Goal: Task Accomplishment & Management: Complete application form

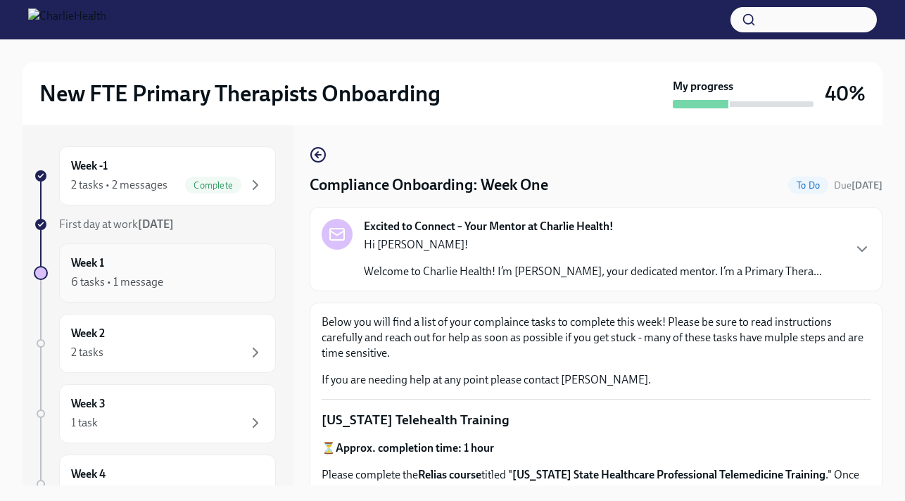
click at [228, 272] on div "Week 1 6 tasks • 1 message" at bounding box center [167, 273] width 193 height 35
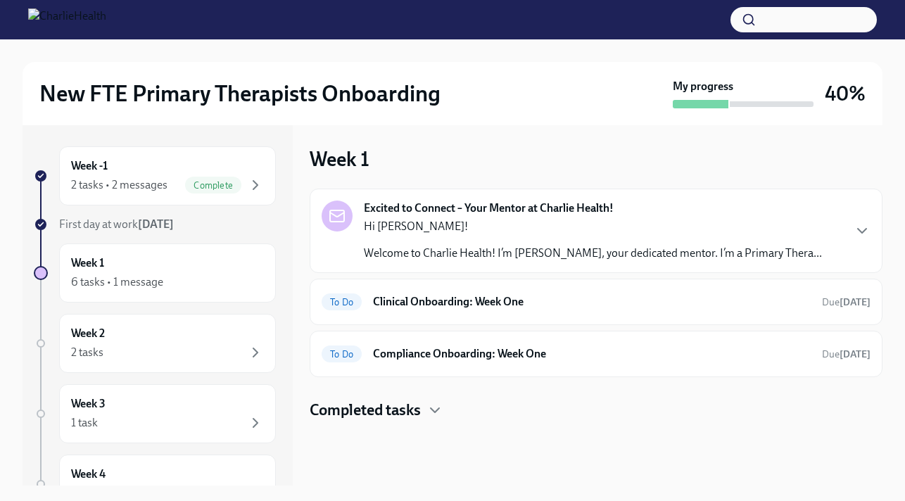
click at [437, 242] on div "Hi [PERSON_NAME]! Welcome to Charlie Health! I’m [PERSON_NAME], your dedicated …" at bounding box center [593, 240] width 458 height 42
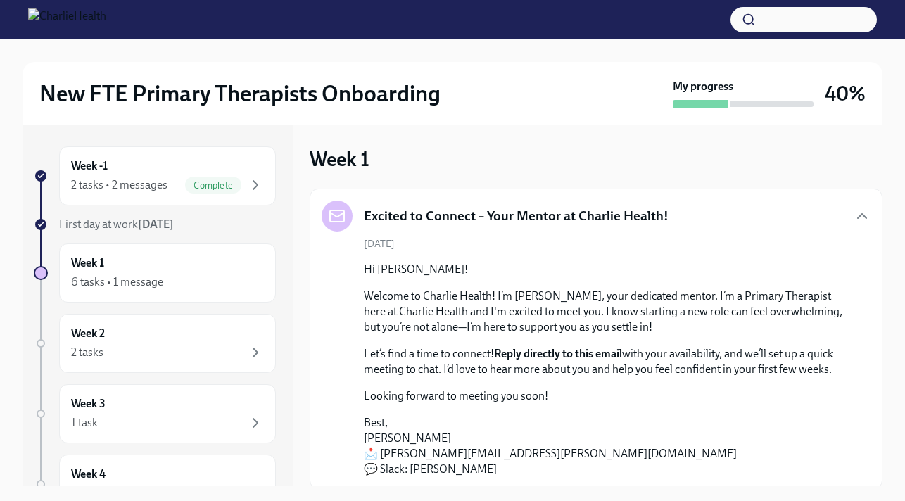
scroll to position [151, 0]
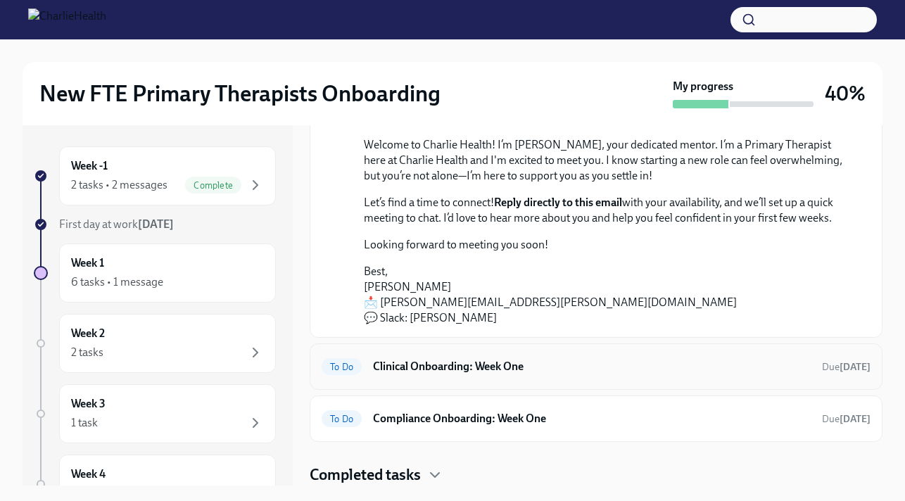
click at [434, 386] on div "To Do Clinical Onboarding: Week One Due [DATE]" at bounding box center [596, 367] width 573 height 46
click at [420, 372] on h6 "Clinical Onboarding: Week One" at bounding box center [592, 366] width 438 height 15
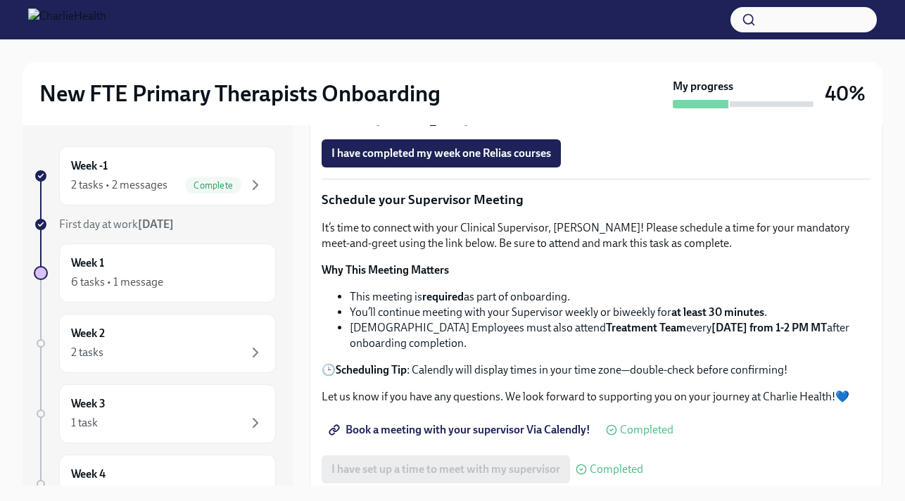
scroll to position [973, 0]
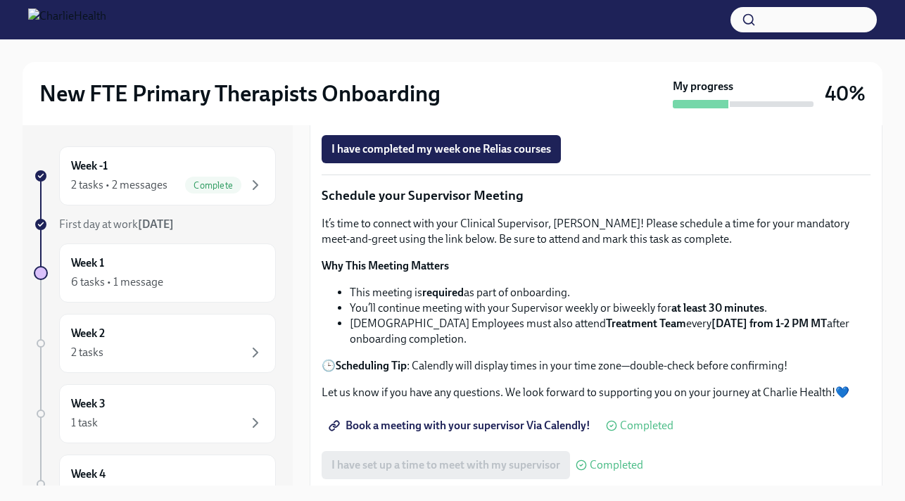
click at [441, 92] on strong "Find your Relias trainings HERE" at bounding box center [412, 84] width 153 height 13
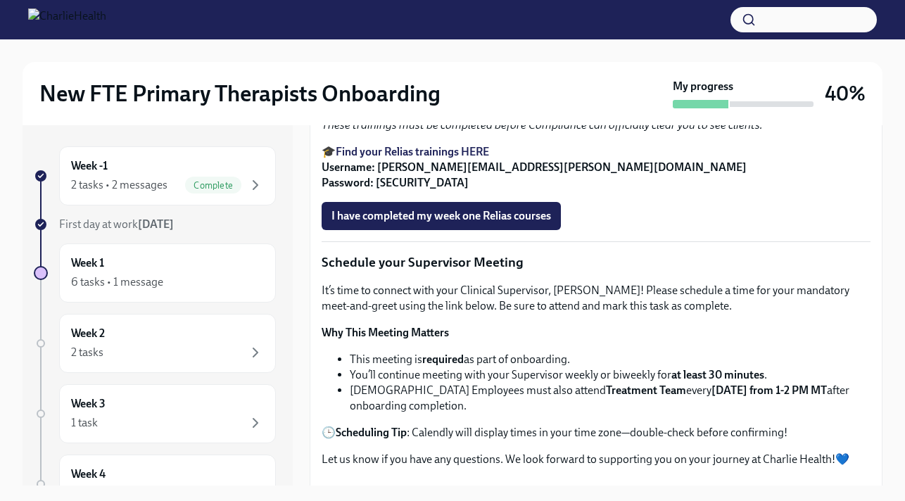
scroll to position [907, 0]
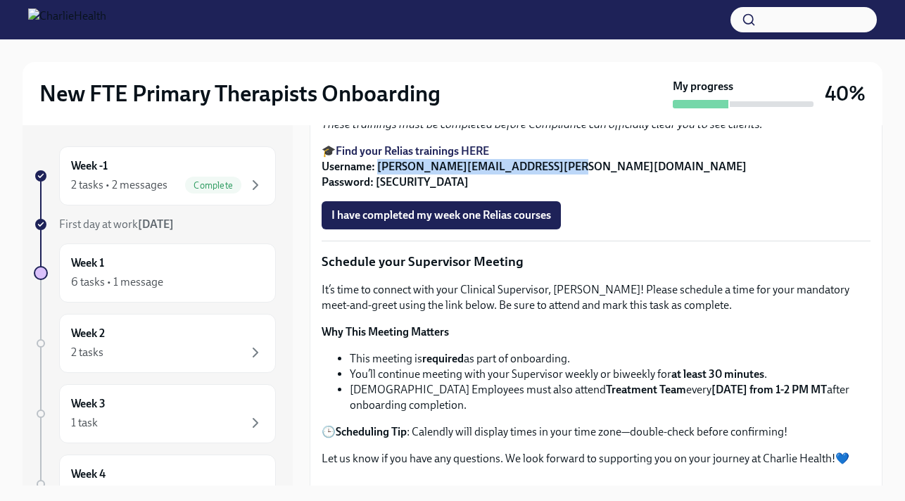
drag, startPoint x: 548, startPoint y: 351, endPoint x: 377, endPoint y: 351, distance: 171.1
click at [377, 189] on strong "Username: [PERSON_NAME][EMAIL_ADDRESS][PERSON_NAME][DOMAIN_NAME] Password: [SEC…" at bounding box center [534, 174] width 425 height 29
click at [441, 189] on strong "Username: [PERSON_NAME][EMAIL_ADDRESS][PERSON_NAME][DOMAIN_NAME] Password: [SEC…" at bounding box center [534, 174] width 425 height 29
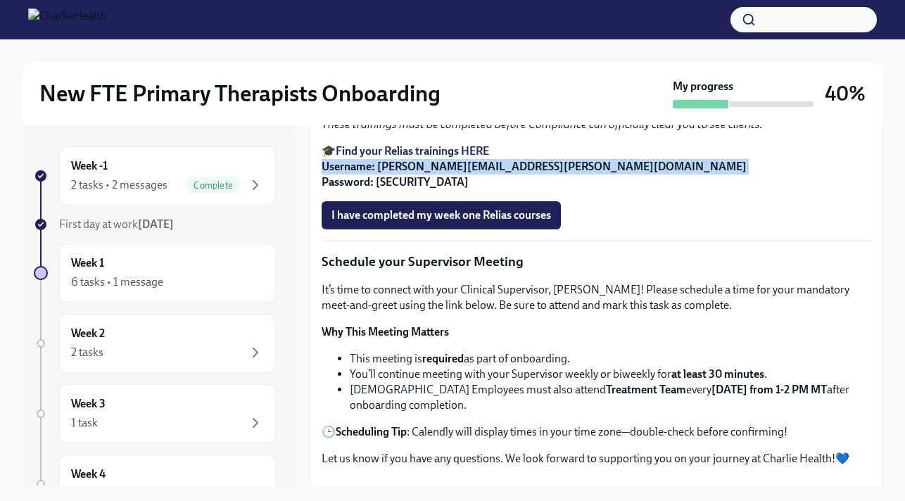
click at [489, 189] on strong "Username: [PERSON_NAME][EMAIL_ADDRESS][PERSON_NAME][DOMAIN_NAME] Password: [SEC…" at bounding box center [534, 174] width 425 height 29
drag, startPoint x: 557, startPoint y: 352, endPoint x: 379, endPoint y: 353, distance: 177.4
click at [379, 190] on p "🎓 Find your Relias trainings HERE Username: [PERSON_NAME][EMAIL_ADDRESS][PERSON…" at bounding box center [596, 167] width 549 height 46
copy strong "[PERSON_NAME][EMAIL_ADDRESS][PERSON_NAME][DOMAIN_NAME]"
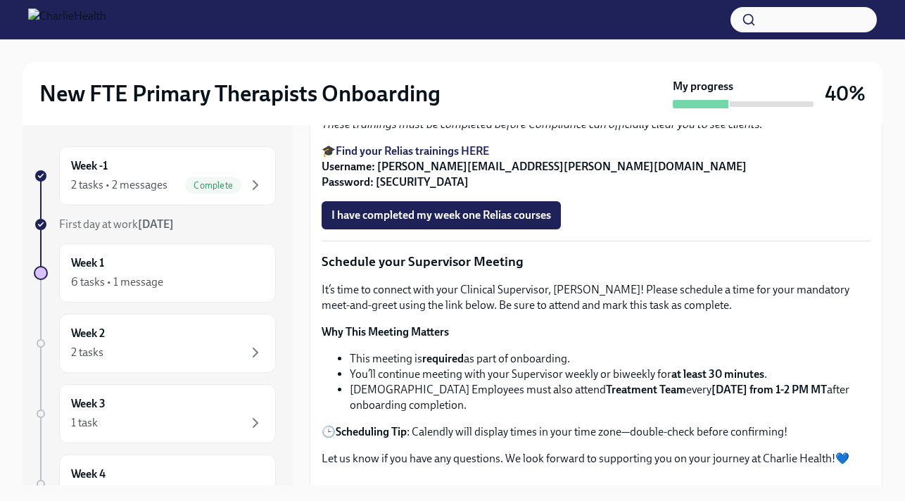
click at [472, 104] on strong "Employee Orientation & Handbook Acknowledgment" at bounding box center [481, 97] width 262 height 13
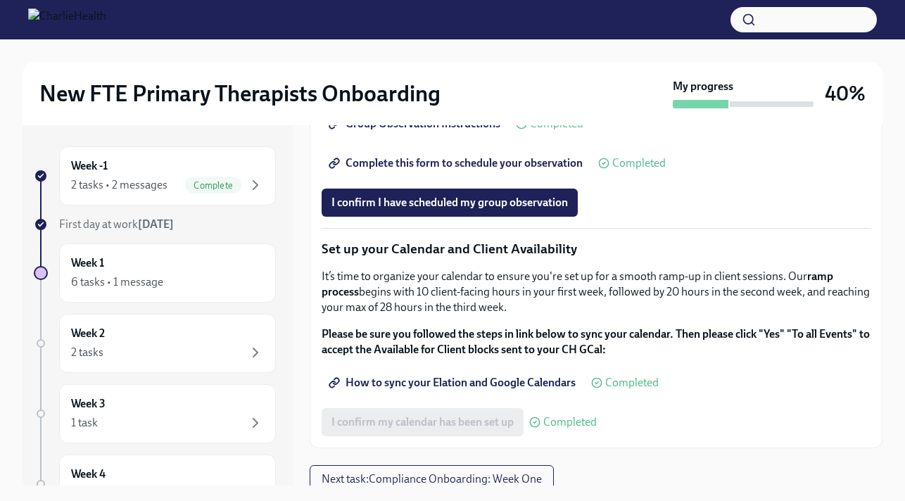
scroll to position [1914, 0]
click at [437, 209] on span "I confirm I have scheduled my group observation" at bounding box center [450, 202] width 237 height 14
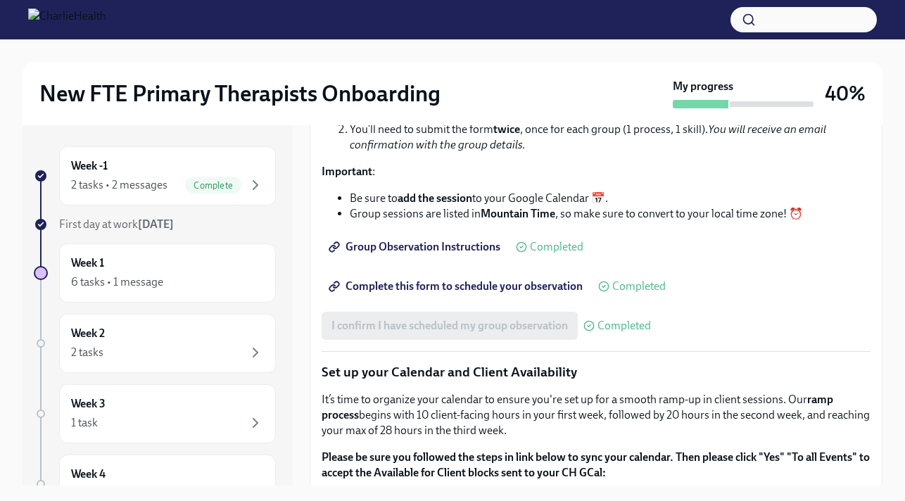
scroll to position [1747, 0]
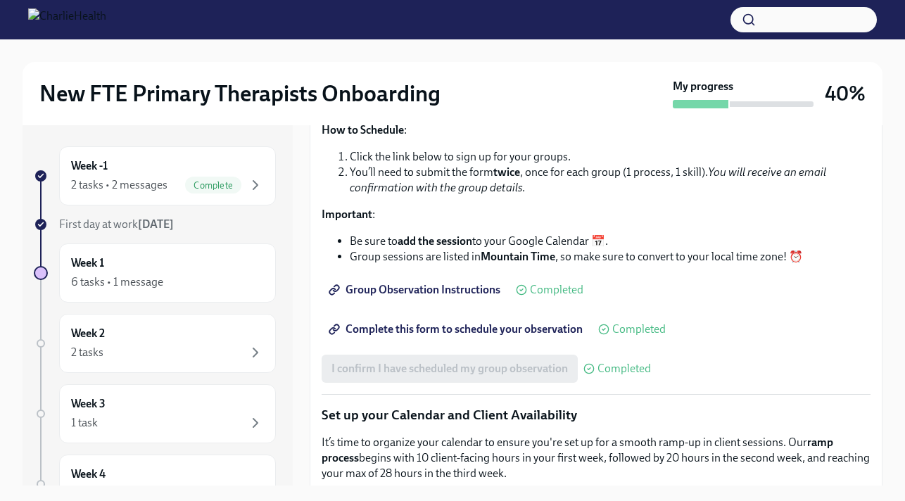
click at [402, 42] on p "What’s Required : Group Shadowing is a requirement of your onboarding process. …" at bounding box center [596, 19] width 549 height 46
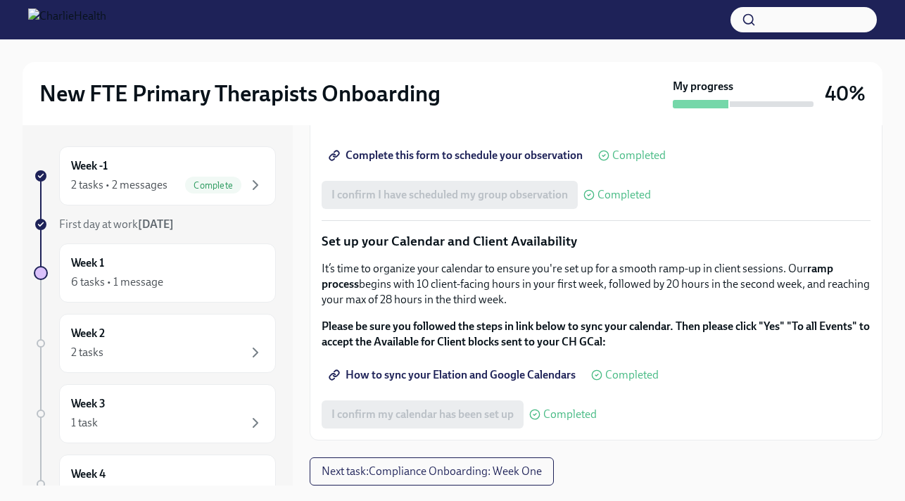
scroll to position [2092, 0]
click at [415, 474] on span "Next task : Compliance Onboarding: Week One" at bounding box center [432, 472] width 220 height 14
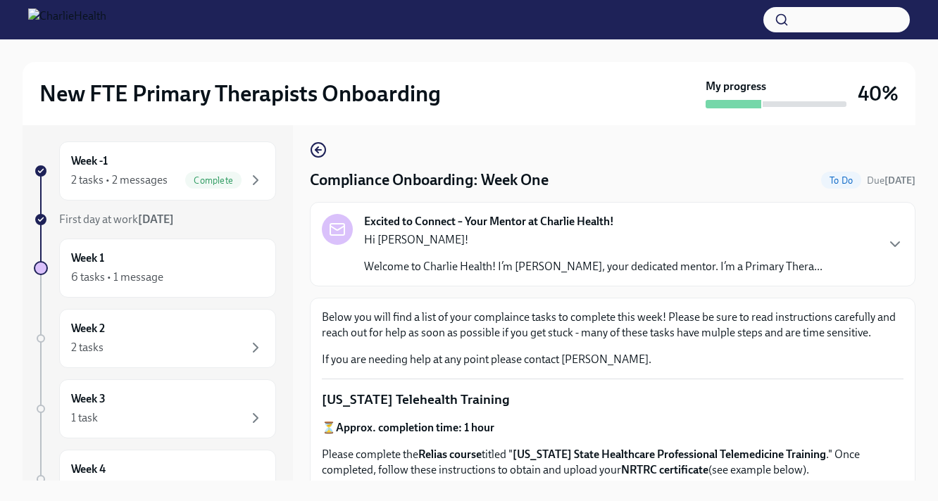
click at [478, 239] on p "Hi [PERSON_NAME]!" at bounding box center [593, 239] width 458 height 15
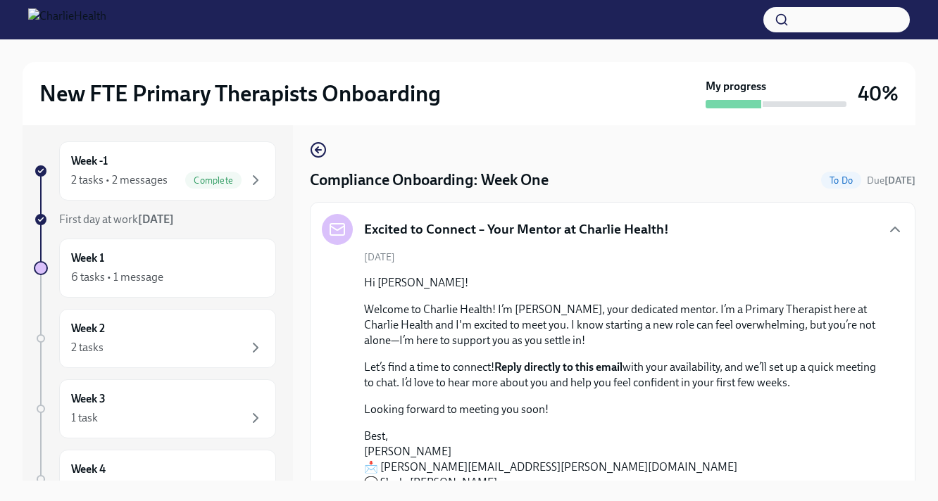
scroll to position [1, 0]
click at [174, 277] on div "6 tasks • 1 message" at bounding box center [167, 277] width 193 height 17
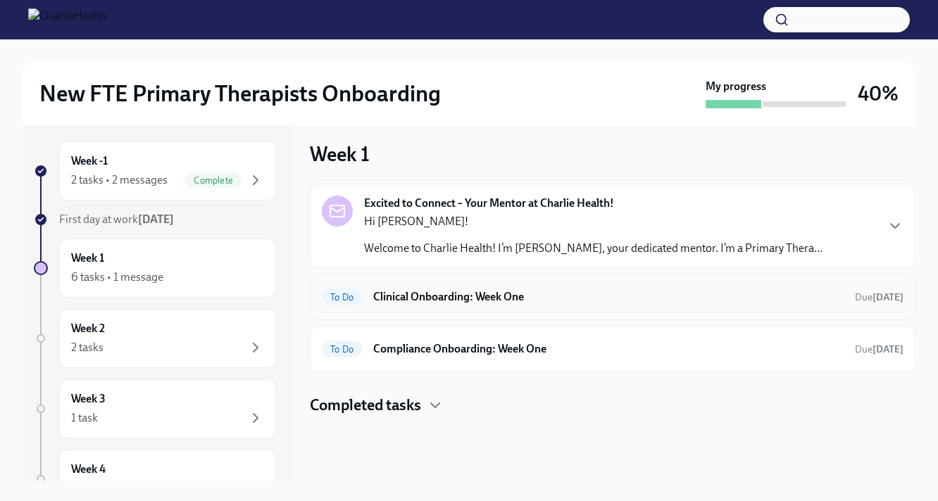
click at [439, 298] on h6 "Clinical Onboarding: Week One" at bounding box center [608, 296] width 470 height 15
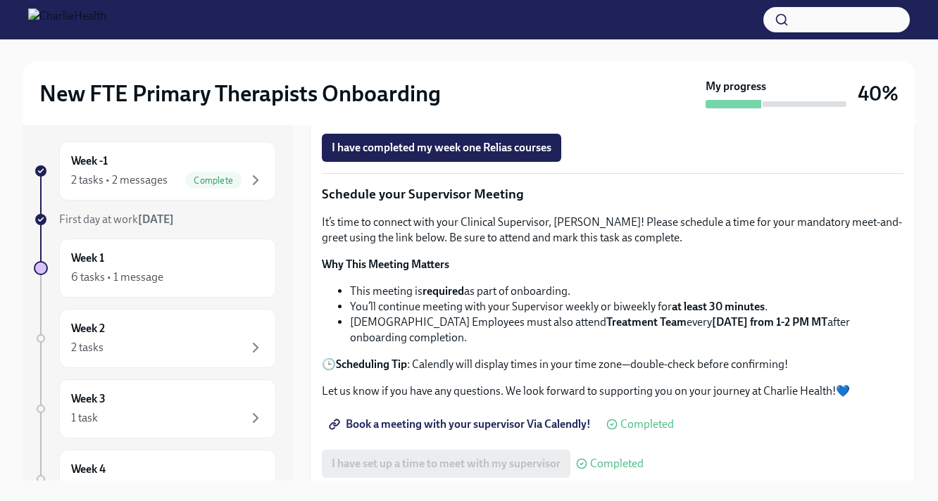
scroll to position [946, 0]
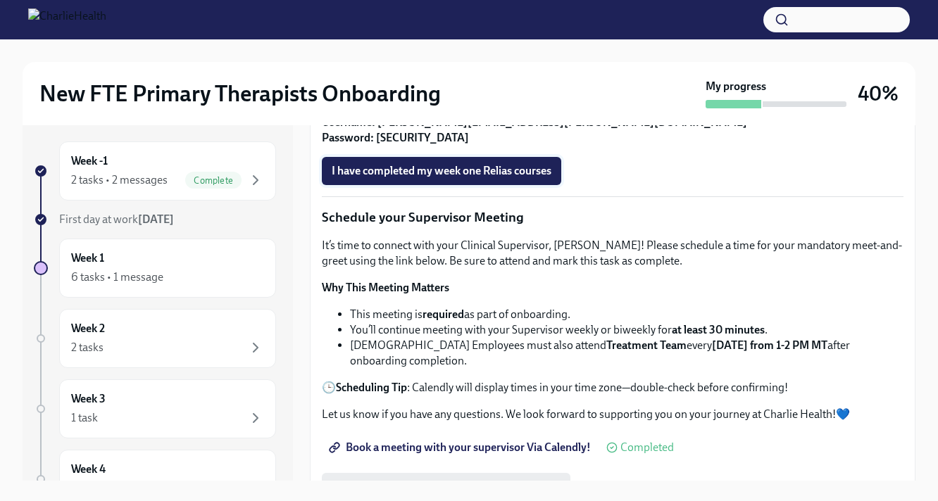
click at [450, 185] on button "I have completed my week one Relias courses" at bounding box center [441, 171] width 239 height 28
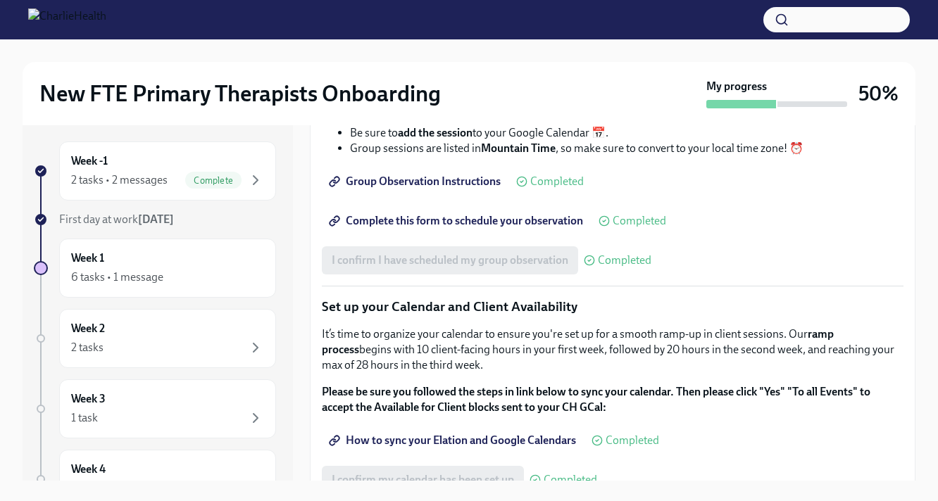
scroll to position [2088, 0]
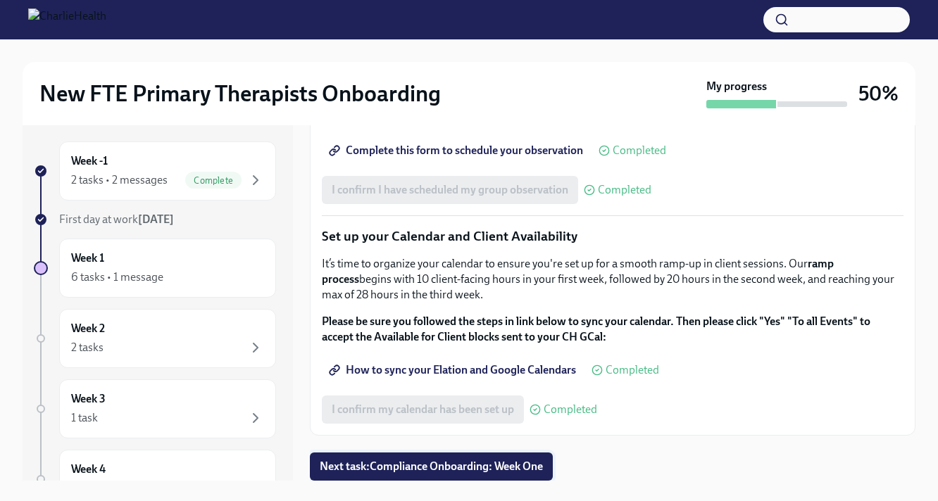
click at [425, 469] on span "Next task : Compliance Onboarding: Week One" at bounding box center [431, 467] width 223 height 14
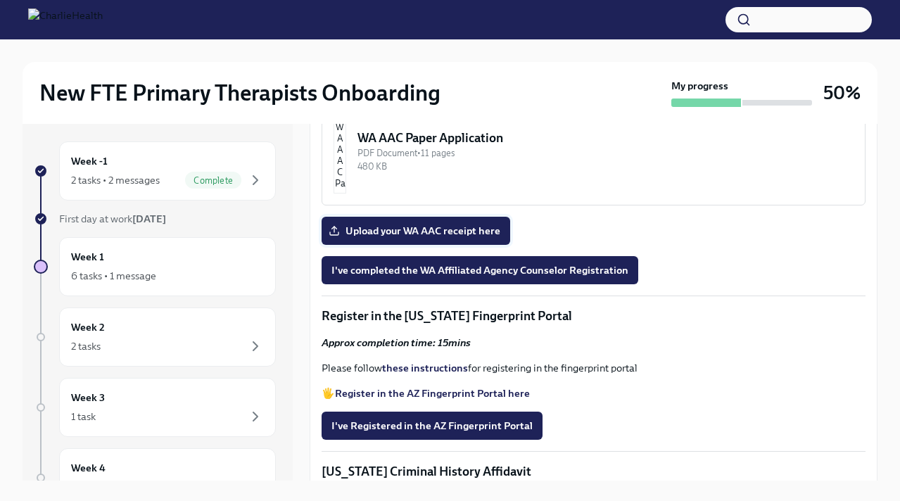
scroll to position [1286, 0]
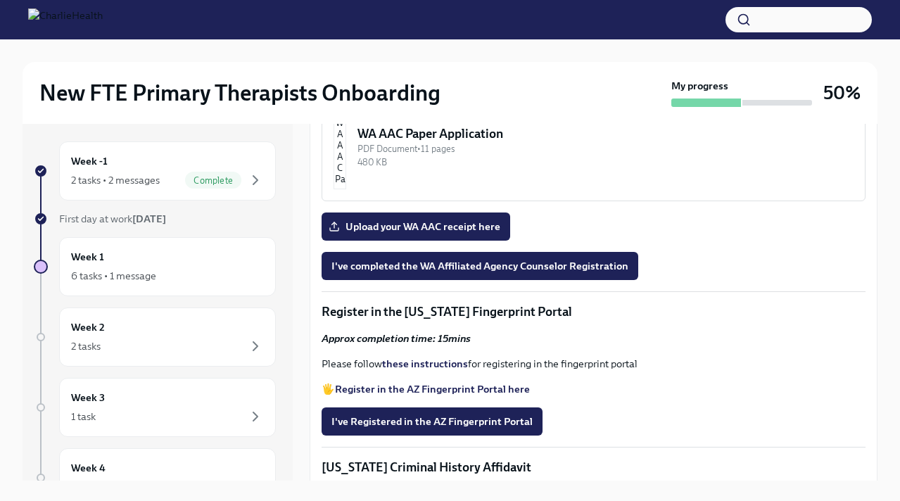
click at [422, 36] on div "PDF Document • 6 pages" at bounding box center [606, 29] width 496 height 13
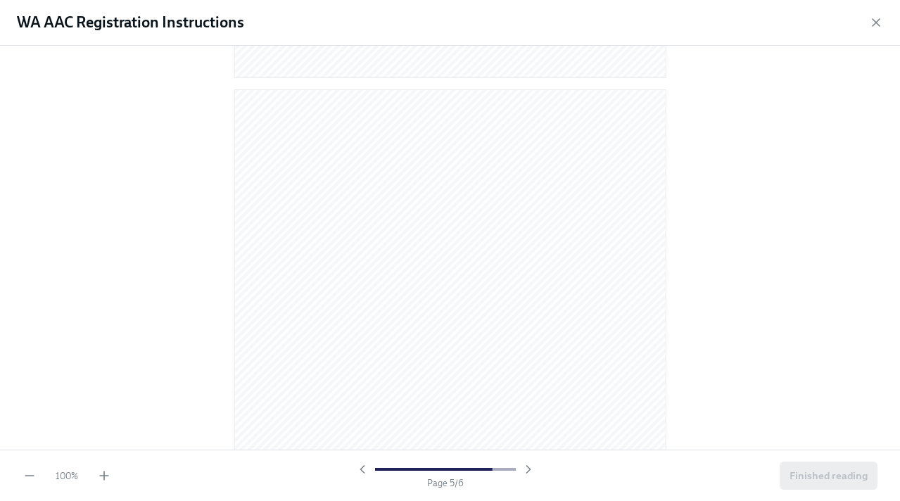
scroll to position [1559, 0]
click at [877, 17] on icon "button" at bounding box center [876, 22] width 14 height 14
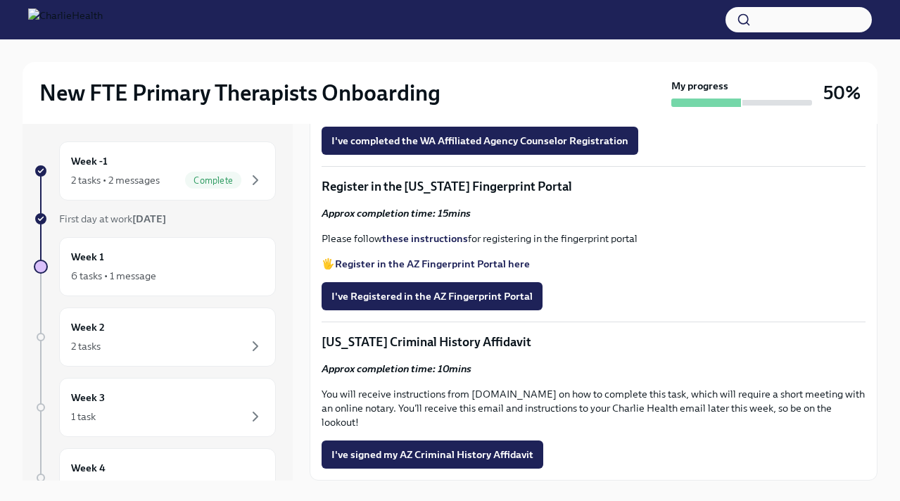
scroll to position [1773, 0]
click at [421, 245] on strong "these instructions" at bounding box center [425, 238] width 86 height 13
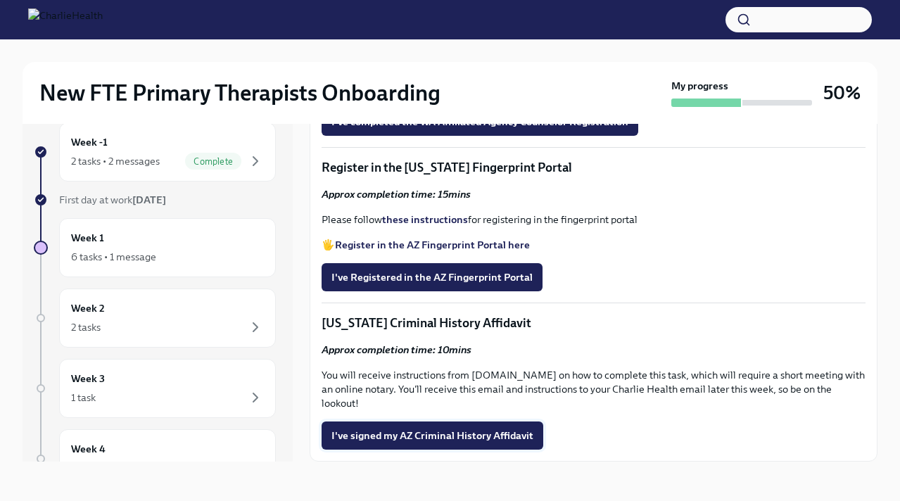
click at [401, 437] on span "I've signed my AZ Criminal History Affidavit" at bounding box center [433, 436] width 202 height 14
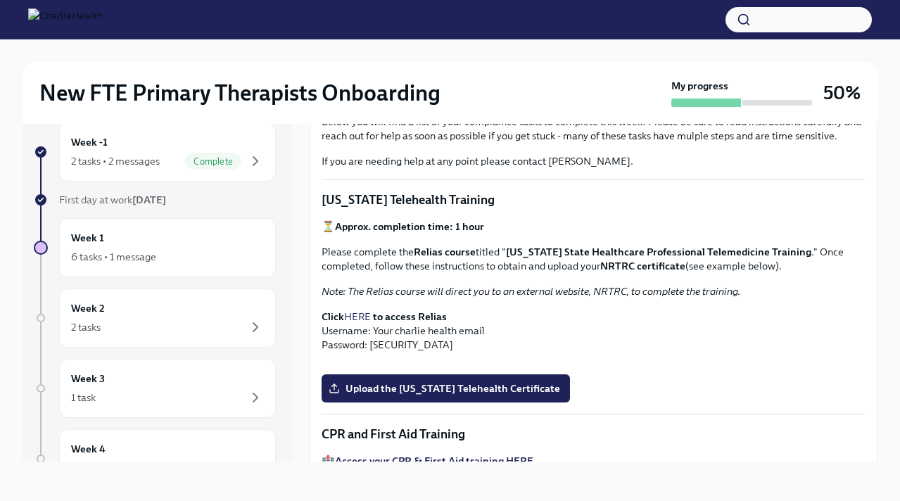
scroll to position [0, 0]
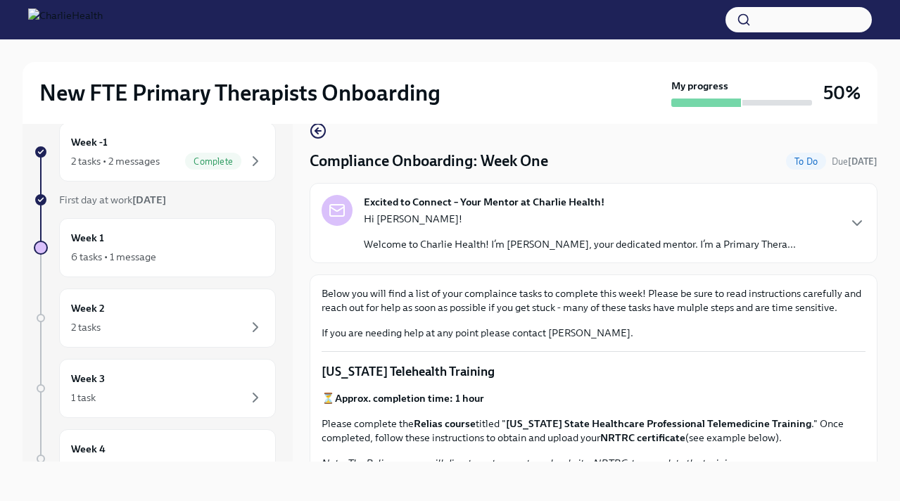
click at [488, 217] on p "Hi [PERSON_NAME]!" at bounding box center [580, 219] width 432 height 14
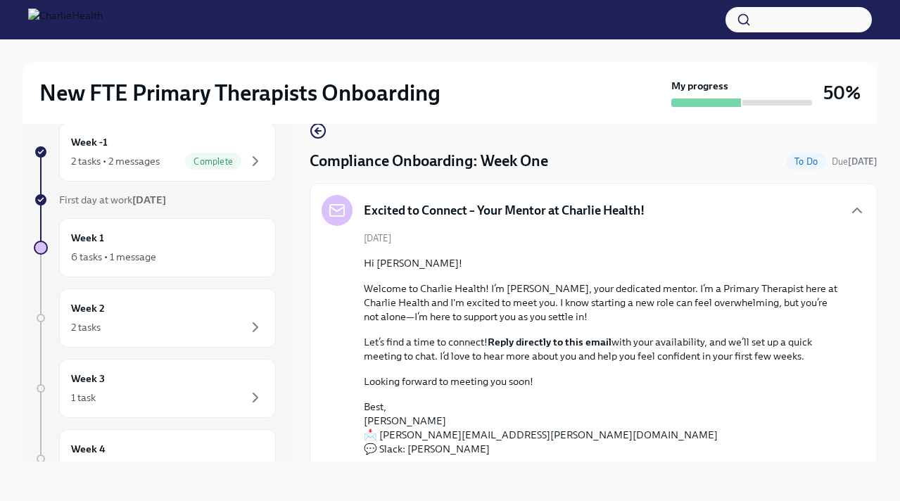
click at [488, 217] on h5 "Excited to Connect – Your Mentor at Charlie Health!" at bounding box center [504, 210] width 281 height 17
click at [144, 319] on div "2 tasks" at bounding box center [167, 327] width 193 height 17
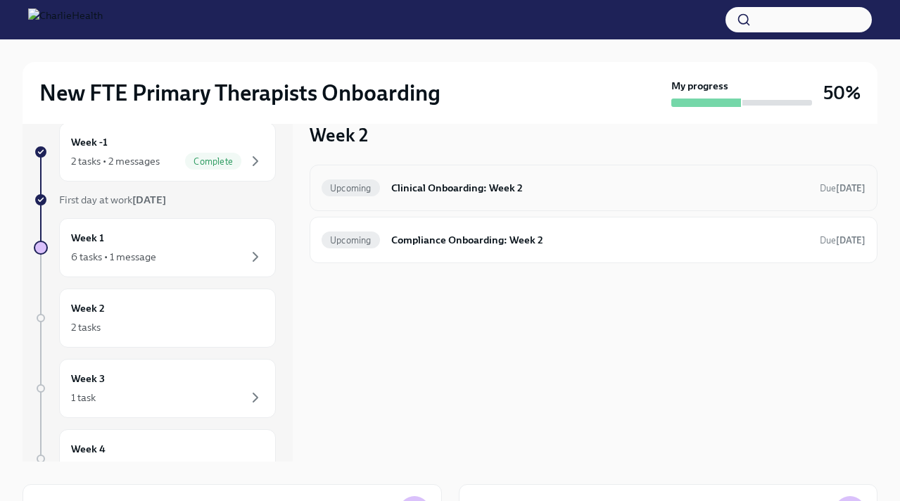
click at [434, 176] on div "Upcoming Clinical Onboarding: Week 2 Due [DATE]" at bounding box center [594, 188] width 568 height 46
click at [433, 196] on div "Upcoming Clinical Onboarding: Week 2 Due [DATE]" at bounding box center [594, 188] width 544 height 23
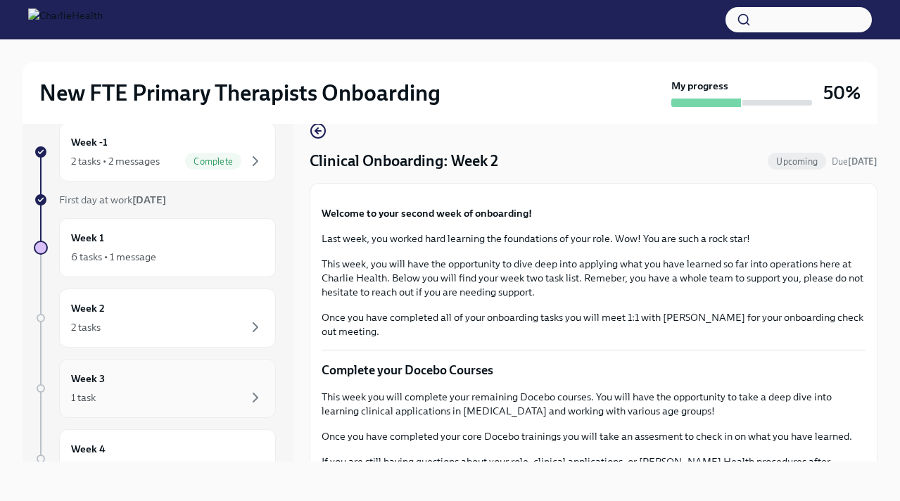
click at [148, 393] on div "1 task" at bounding box center [167, 397] width 193 height 17
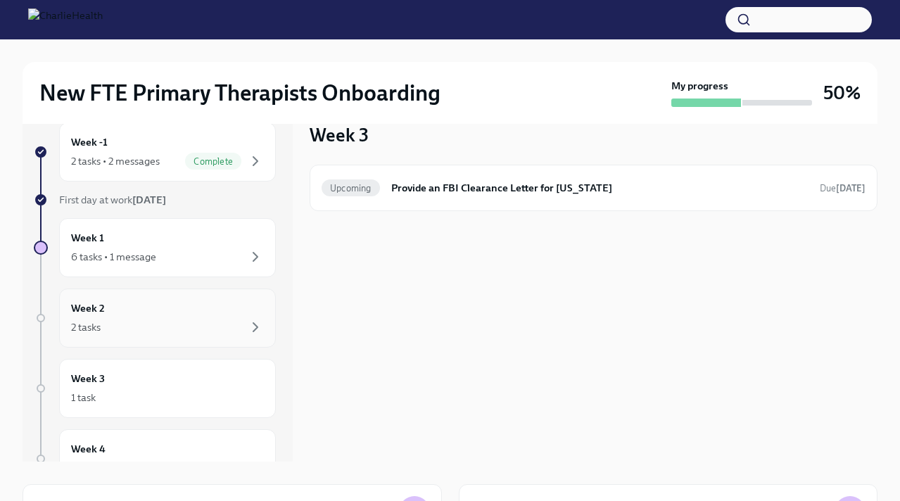
click at [189, 322] on div "2 tasks" at bounding box center [167, 327] width 193 height 17
click at [479, 244] on h6 "Compliance Onboarding: Week 2" at bounding box center [599, 239] width 417 height 15
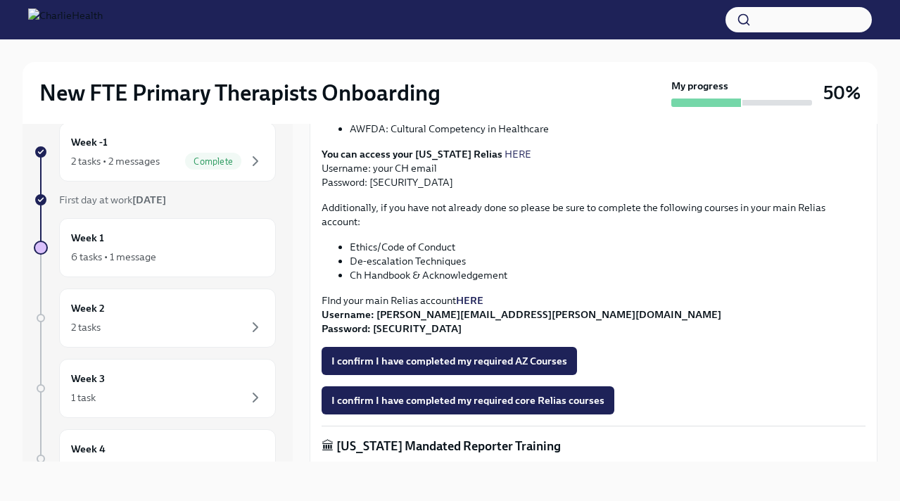
scroll to position [354, 0]
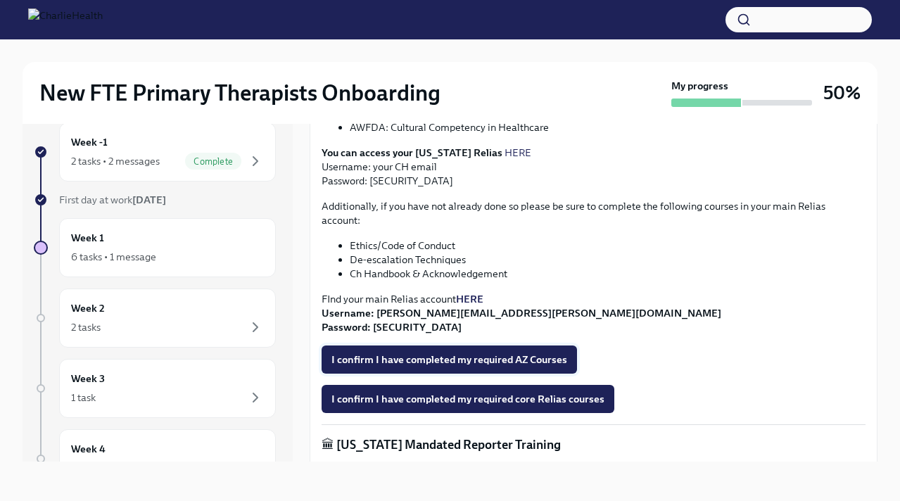
click at [459, 353] on span "I confirm I have completed my required AZ Courses" at bounding box center [450, 360] width 236 height 14
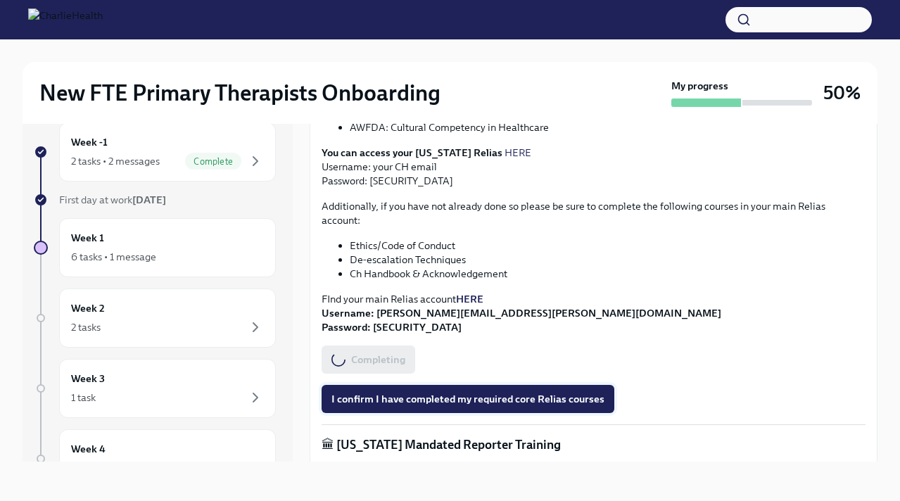
click at [458, 392] on span "I confirm I have completed my required core Relias courses" at bounding box center [468, 399] width 273 height 14
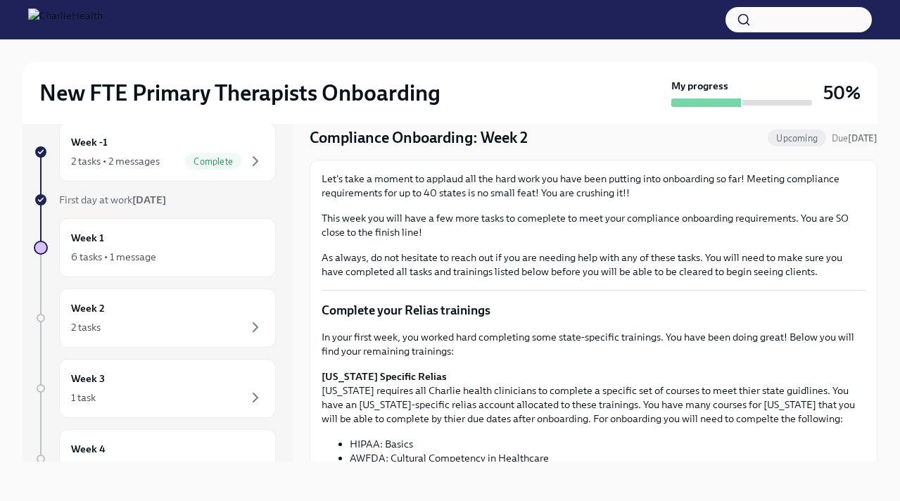
scroll to position [0, 0]
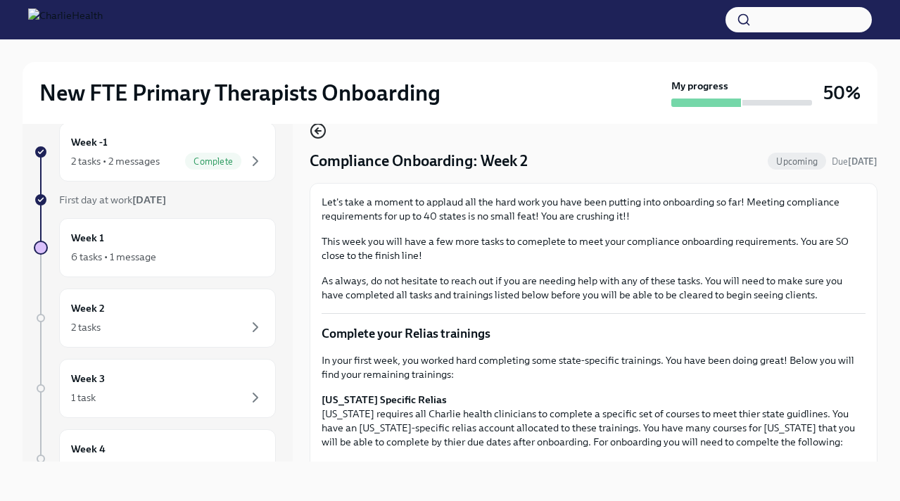
click at [318, 133] on icon "button" at bounding box center [316, 131] width 3 height 6
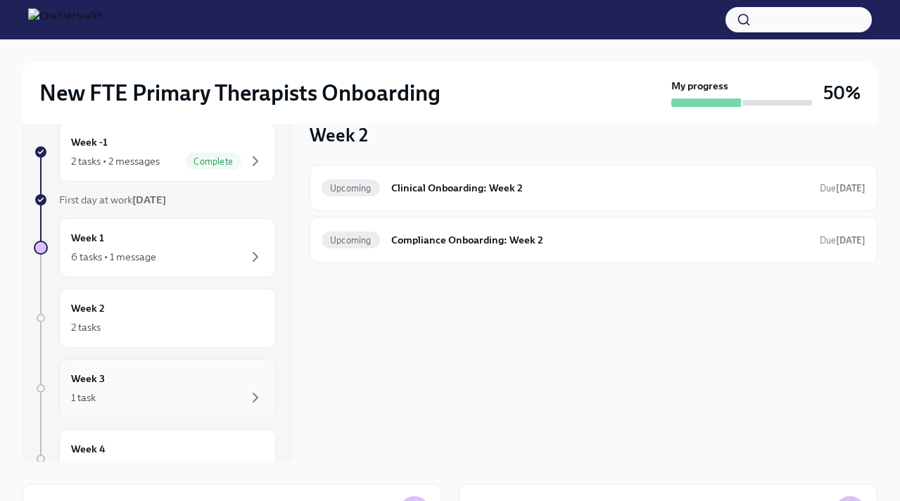
click at [168, 387] on div "Week 3 1 task" at bounding box center [167, 388] width 193 height 35
click at [502, 195] on h6 "Provide an FBI Clearance Letter for [US_STATE]" at bounding box center [599, 187] width 417 height 15
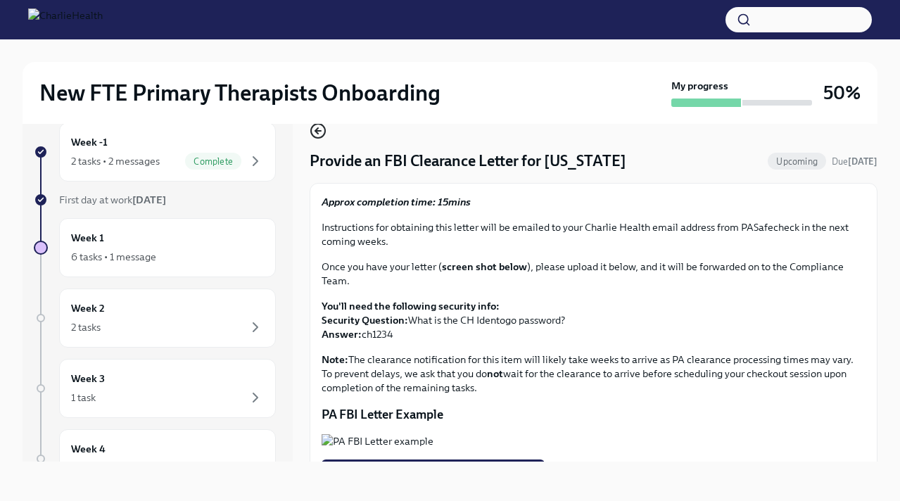
click at [318, 131] on icon "button" at bounding box center [318, 131] width 6 height 0
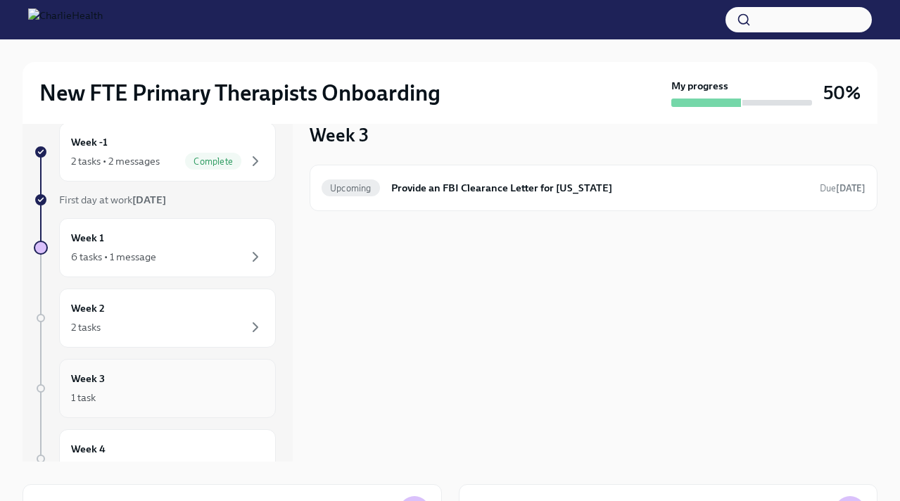
scroll to position [115, 0]
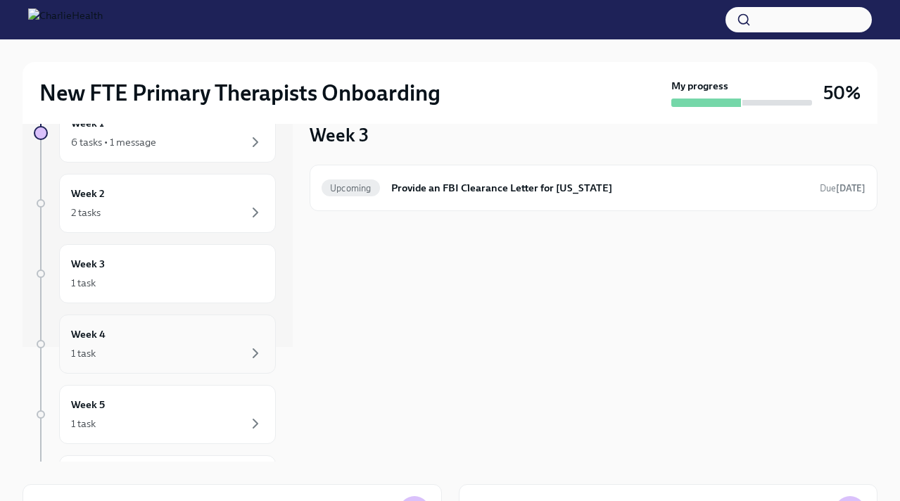
click at [156, 358] on div "1 task" at bounding box center [167, 353] width 193 height 17
click at [234, 429] on div "1 task" at bounding box center [167, 423] width 193 height 17
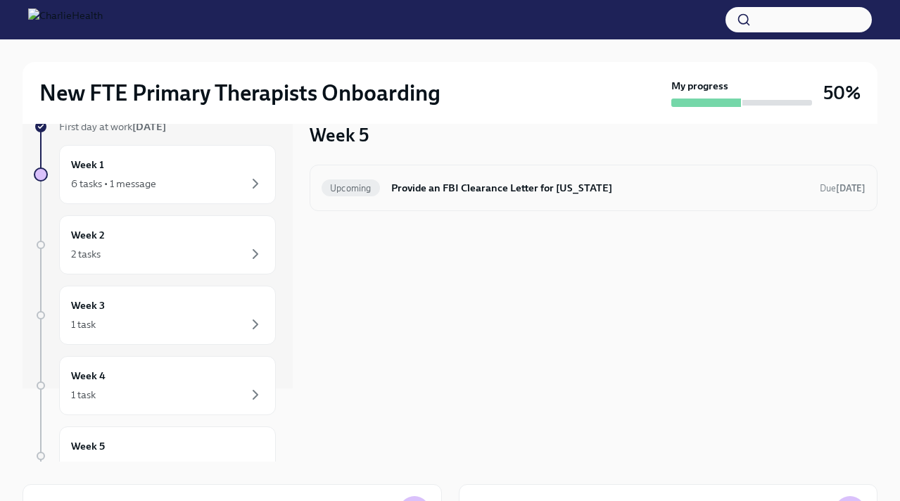
click at [432, 175] on div "Upcoming Provide an FBI Clearance Letter for [US_STATE] Due [DATE]" at bounding box center [594, 188] width 568 height 46
click at [436, 192] on h6 "Provide an FBI Clearance Letter for [US_STATE]" at bounding box center [599, 187] width 417 height 15
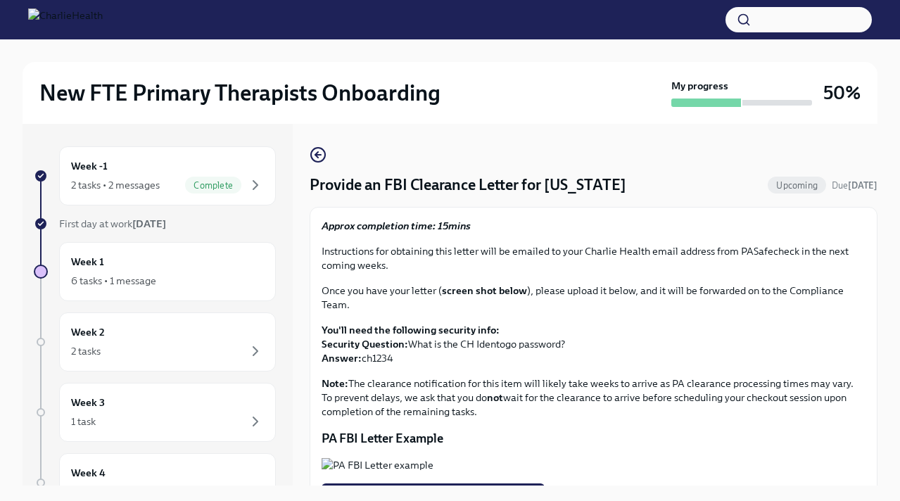
click at [331, 152] on div "Provide an FBI Clearance Letter for [US_STATE] Upcoming Due [DATE] Approx compl…" at bounding box center [594, 334] width 568 height 377
click at [315, 153] on icon "button" at bounding box center [318, 154] width 17 height 17
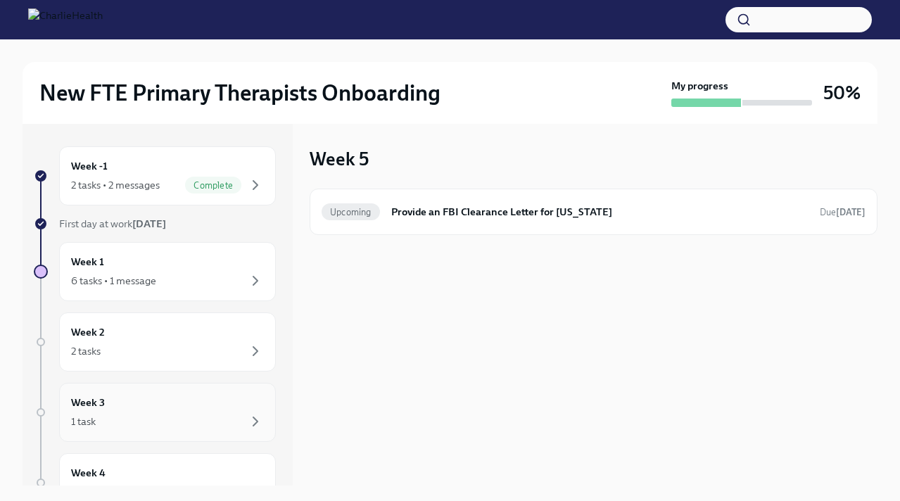
click at [181, 415] on div "1 task" at bounding box center [167, 421] width 193 height 17
click at [425, 215] on h6 "Provide an FBI Clearance Letter for [US_STATE]" at bounding box center [599, 211] width 417 height 15
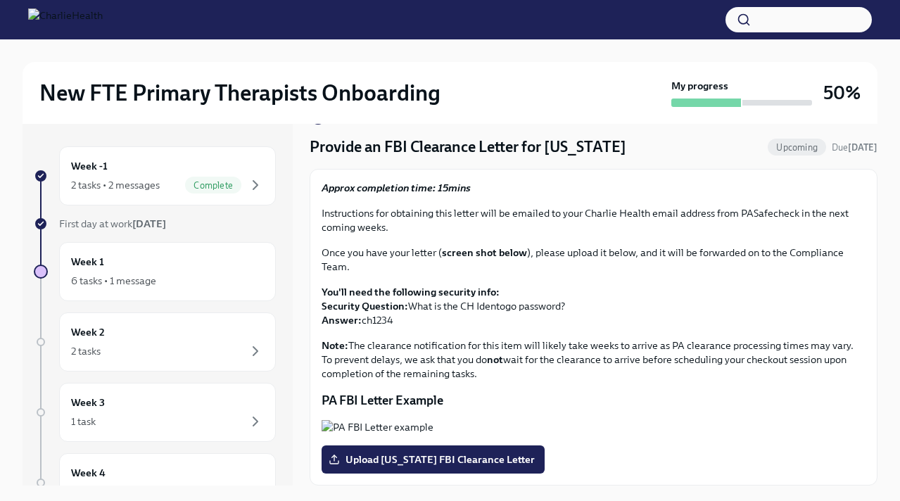
scroll to position [205, 0]
click at [171, 277] on div "6 tasks • 1 message" at bounding box center [167, 280] width 193 height 17
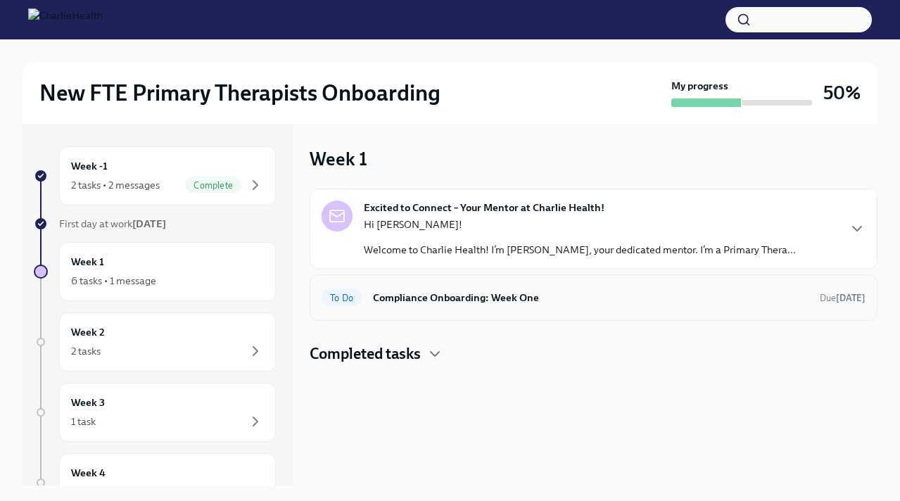
click at [490, 290] on h6 "Compliance Onboarding: Week One" at bounding box center [591, 297] width 436 height 15
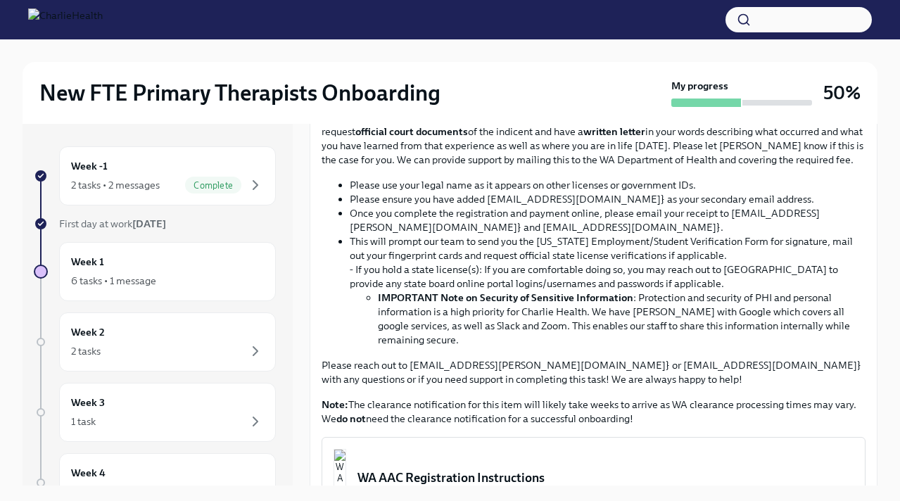
scroll to position [817, 0]
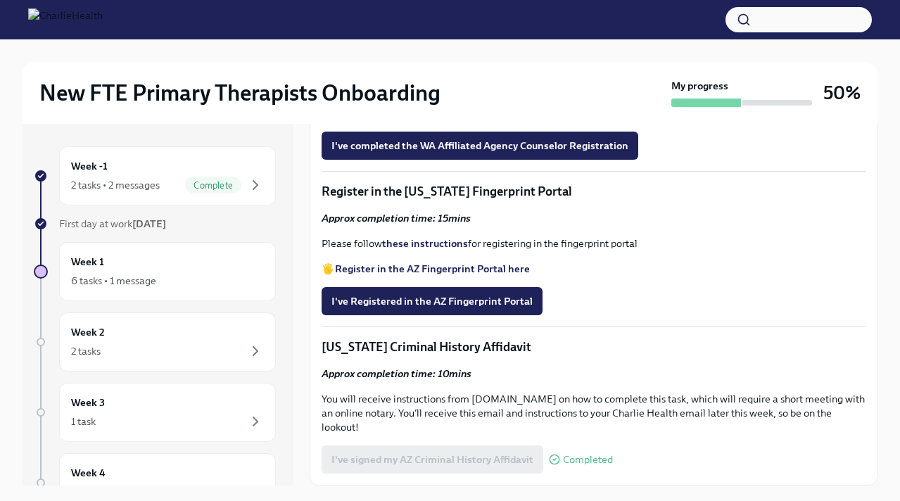
scroll to position [1776, 0]
click at [483, 308] on span "I've Registered in the AZ Fingerprint Portal" at bounding box center [432, 301] width 201 height 14
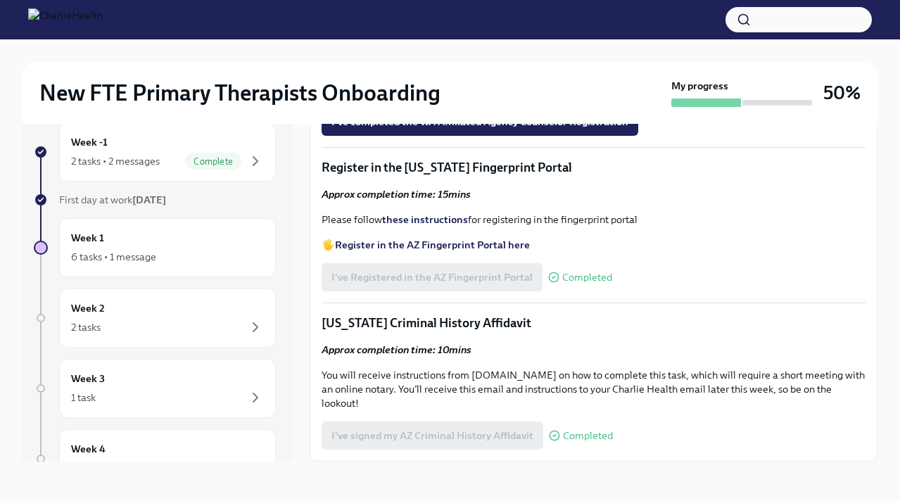
scroll to position [1714, 0]
click at [196, 314] on div "Week 2 2 tasks" at bounding box center [167, 318] width 193 height 35
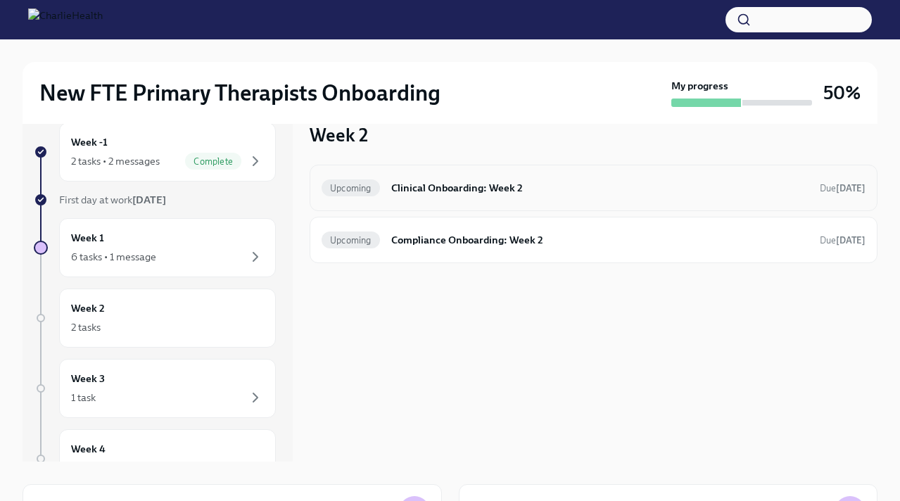
click at [471, 189] on h6 "Clinical Onboarding: Week 2" at bounding box center [599, 187] width 417 height 15
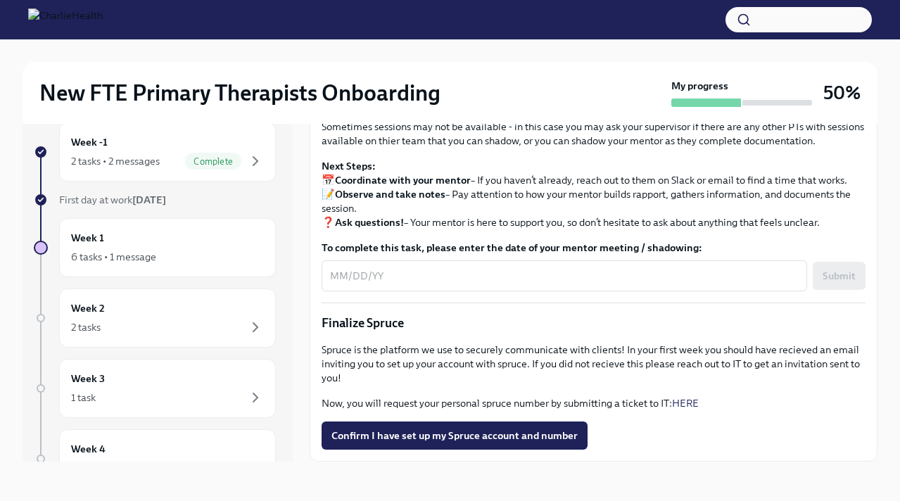
scroll to position [1464, 0]
click at [178, 258] on div "6 tasks • 1 message" at bounding box center [167, 257] width 193 height 17
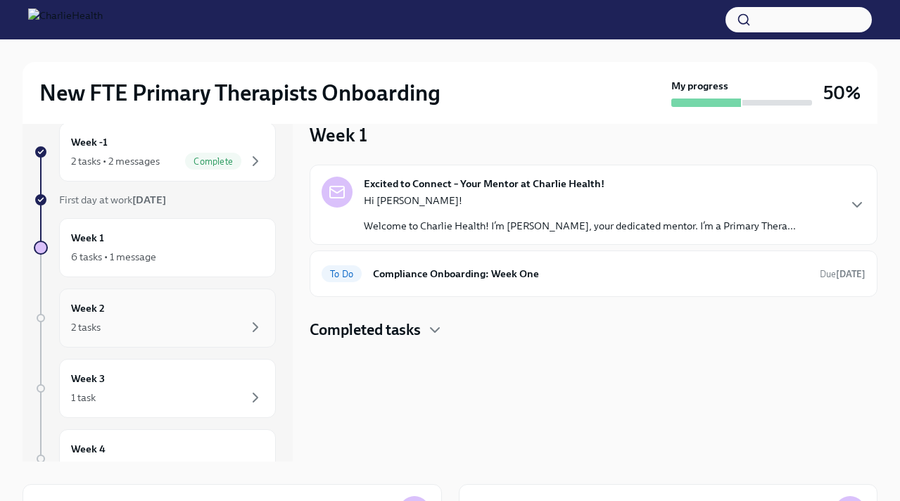
click at [159, 312] on div "Week 2 2 tasks" at bounding box center [167, 318] width 193 height 35
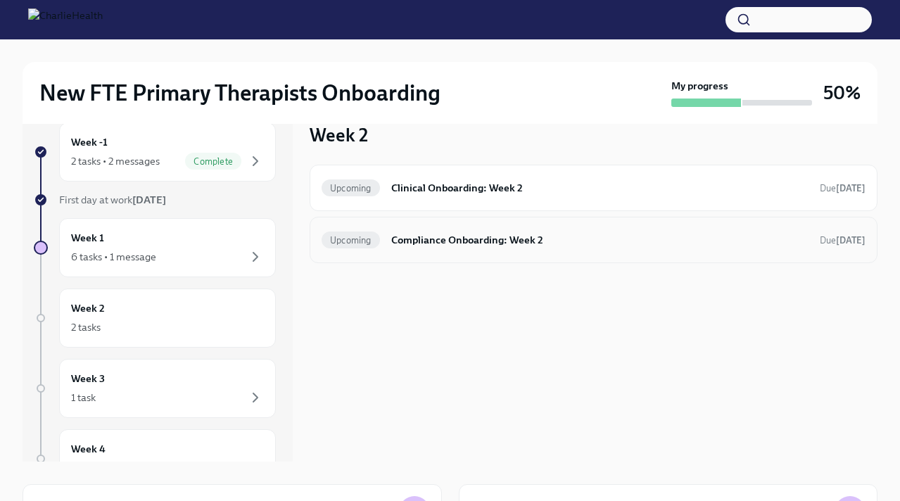
click at [434, 245] on h6 "Compliance Onboarding: Week 2" at bounding box center [599, 239] width 417 height 15
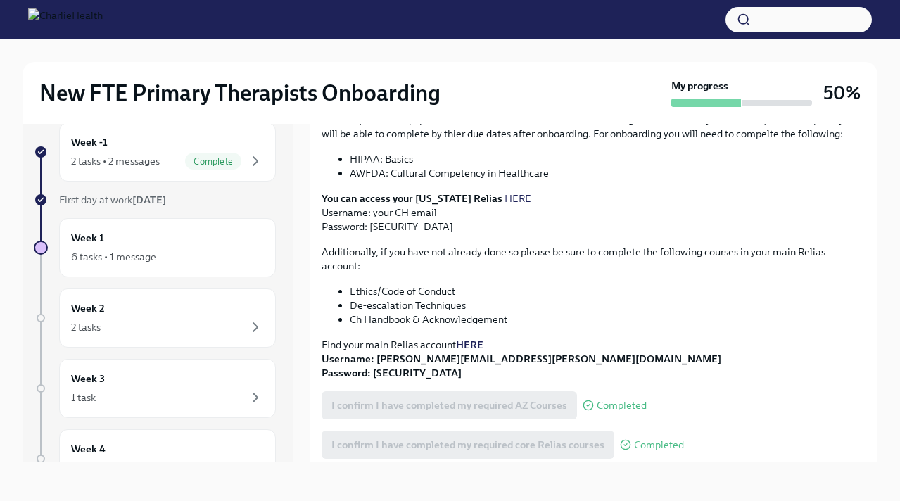
scroll to position [256, 0]
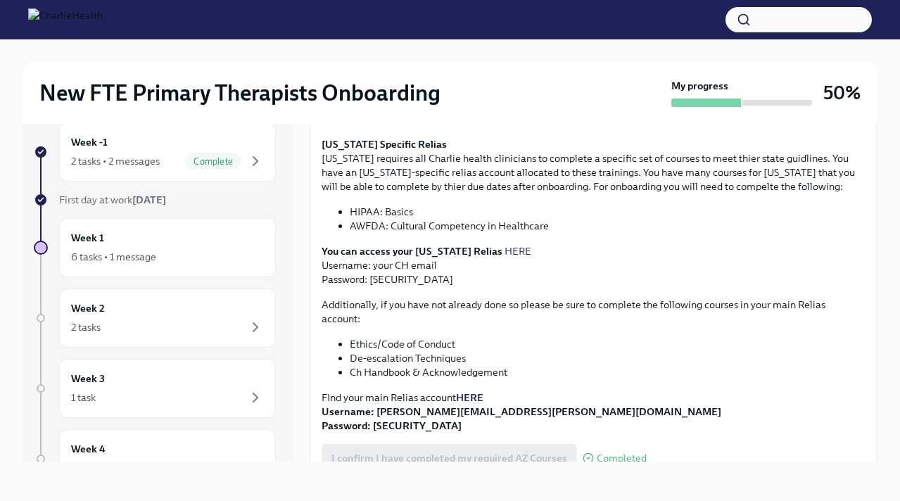
click at [394, 213] on li "HIPAA: Basics" at bounding box center [608, 212] width 516 height 14
copy ul "HIPAA: Basics"
